Goal: Transaction & Acquisition: Purchase product/service

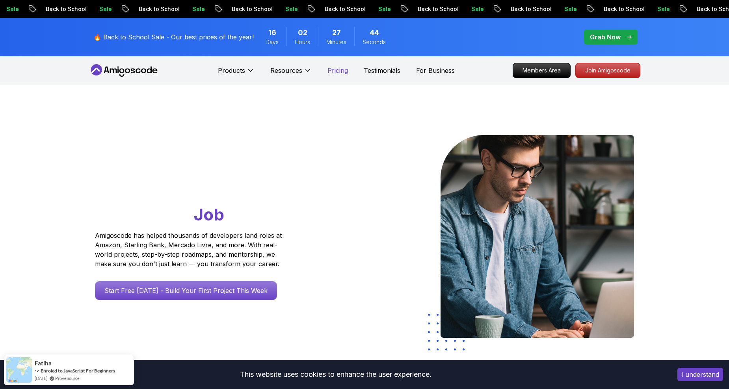
click at [330, 69] on p "Pricing" at bounding box center [337, 70] width 20 height 9
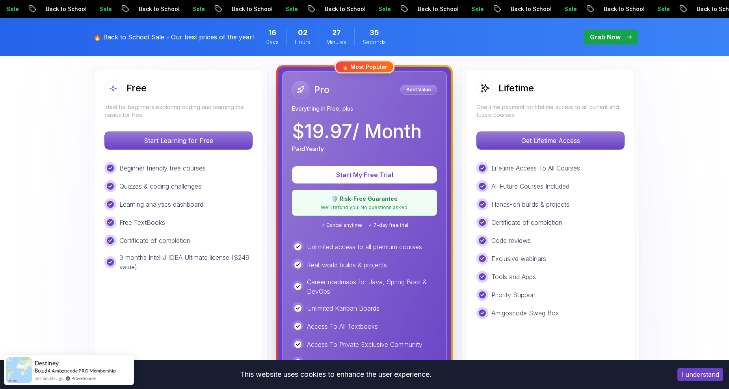
scroll to position [236, 0]
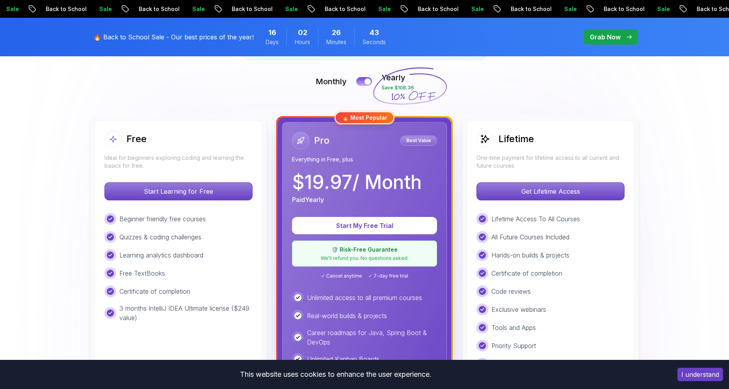
scroll to position [158, 0]
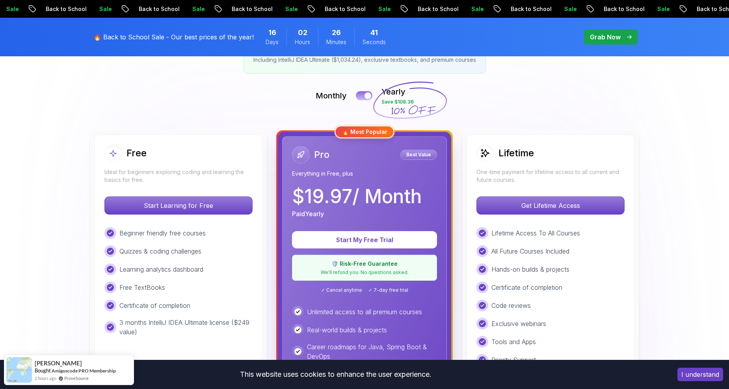
click at [361, 99] on button at bounding box center [364, 95] width 17 height 9
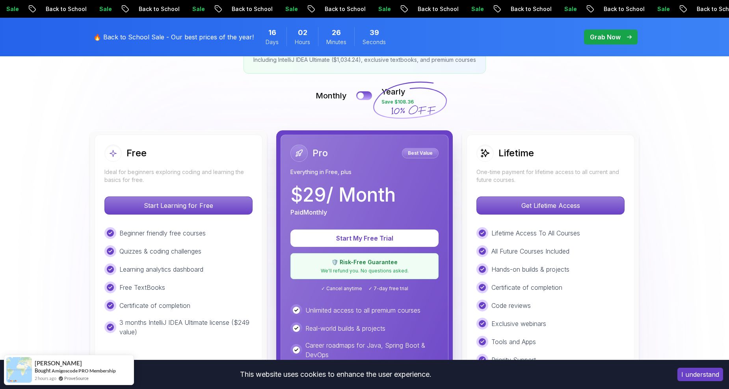
click at [372, 97] on icon at bounding box center [410, 100] width 76 height 69
click at [367, 97] on button at bounding box center [364, 95] width 17 height 9
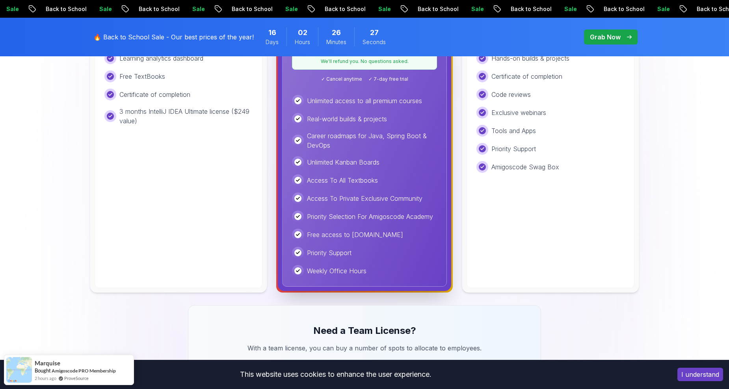
scroll to position [197, 0]
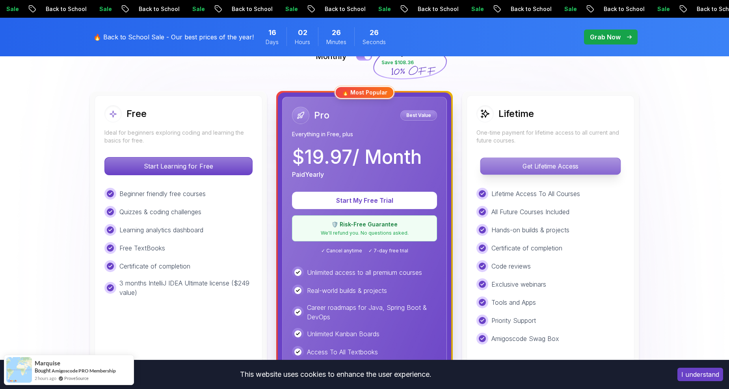
click at [517, 160] on p "Get Lifetime Access" at bounding box center [550, 166] width 140 height 17
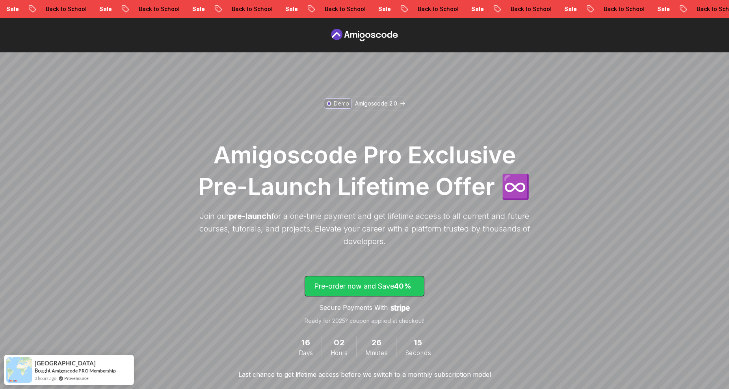
click at [389, 291] on p "Pre-order now and Save 40%" at bounding box center [364, 286] width 101 height 11
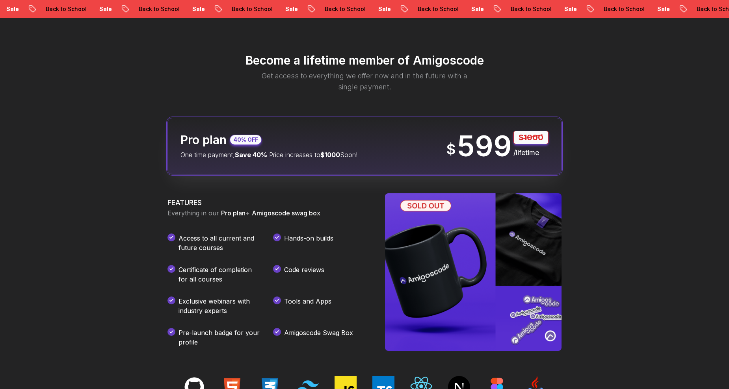
scroll to position [928, 0]
